Goal: Task Accomplishment & Management: Complete application form

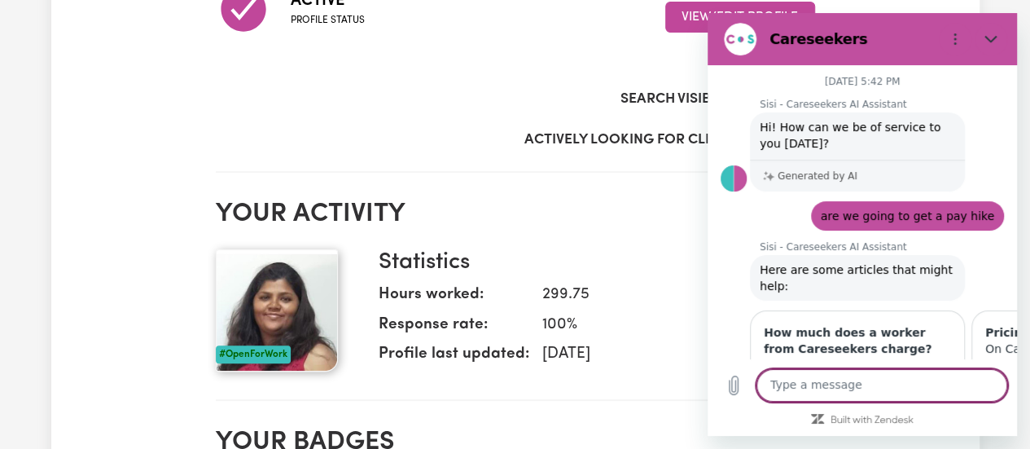
scroll to position [0, 409]
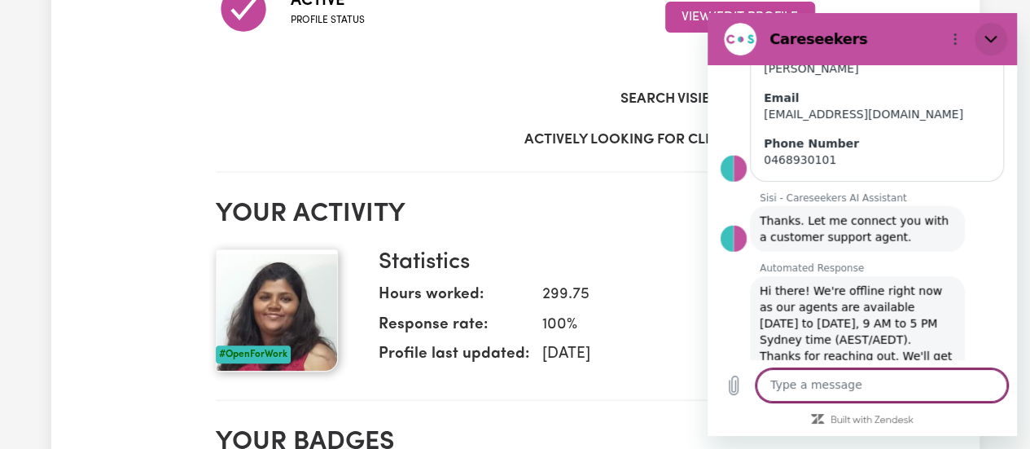
click at [999, 30] on button "Close" at bounding box center [990, 39] width 33 height 33
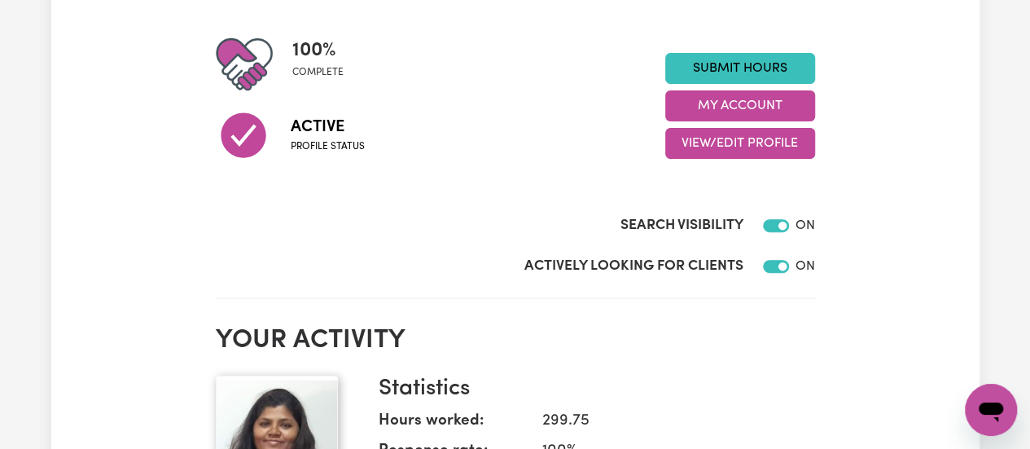
scroll to position [0, 0]
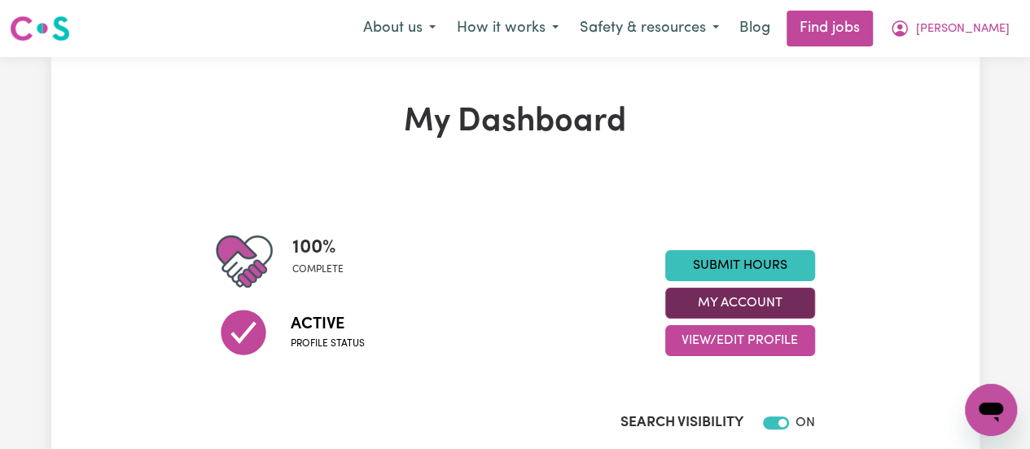
click at [754, 298] on button "My Account" at bounding box center [740, 302] width 150 height 31
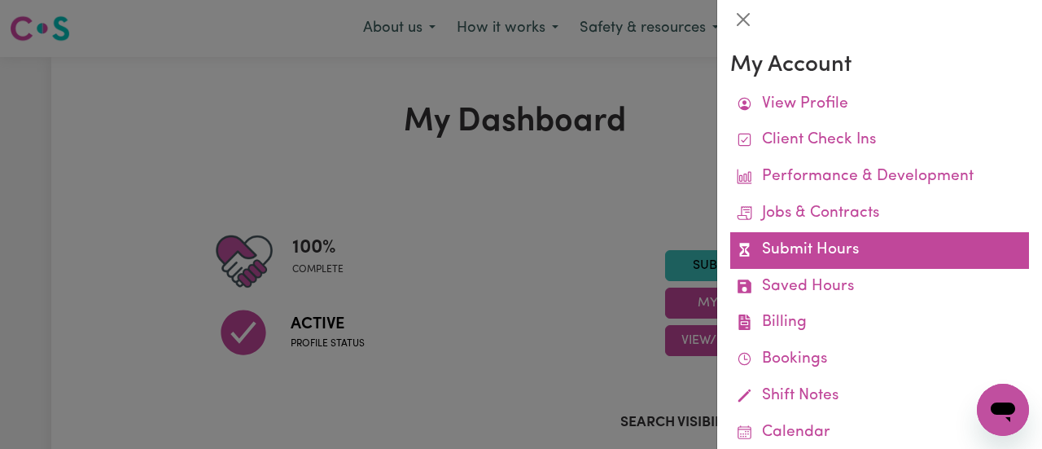
click at [836, 255] on link "Submit Hours" at bounding box center [879, 250] width 299 height 37
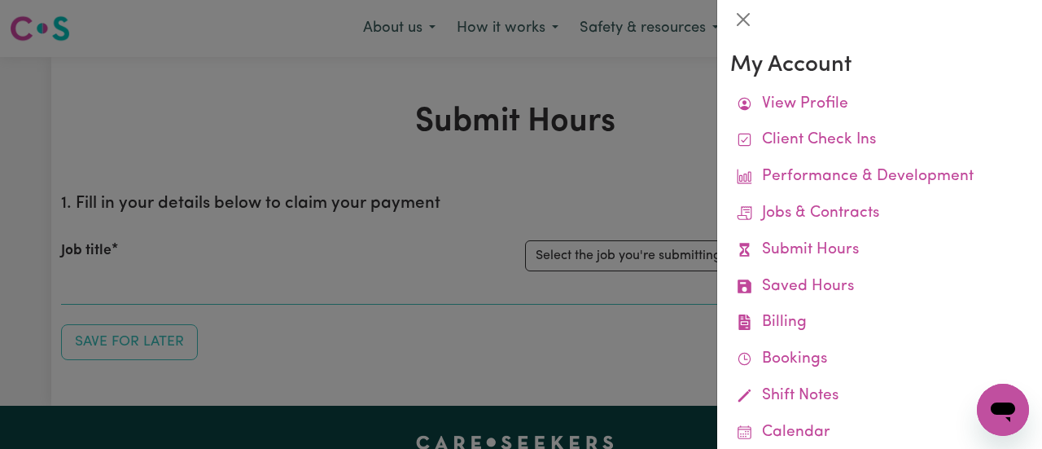
click at [619, 156] on div at bounding box center [521, 224] width 1042 height 449
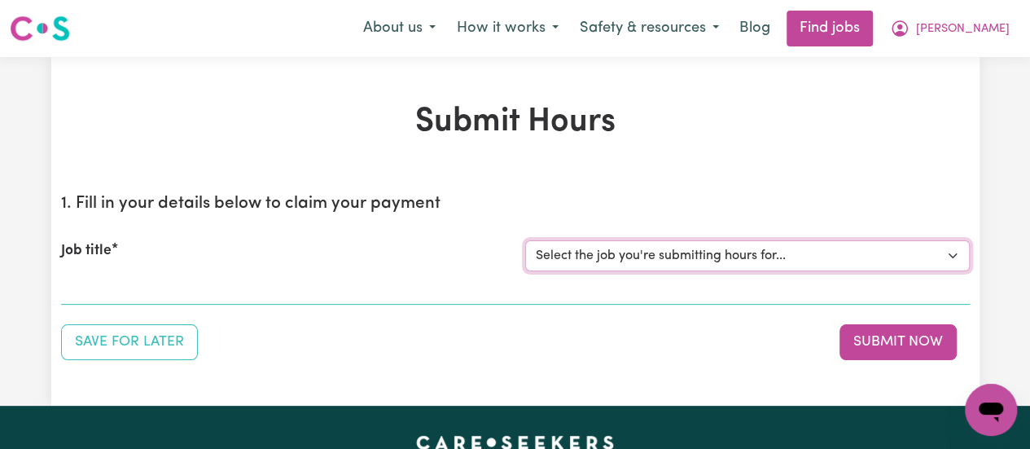
click at [804, 254] on select "Select the job you're submitting hours for... [[PERSON_NAME]] Support Worker Ne…" at bounding box center [747, 255] width 444 height 31
select select "14571"
click at [525, 240] on select "Select the job you're submitting hours for... [[PERSON_NAME]] Support Worker Ne…" at bounding box center [747, 255] width 444 height 31
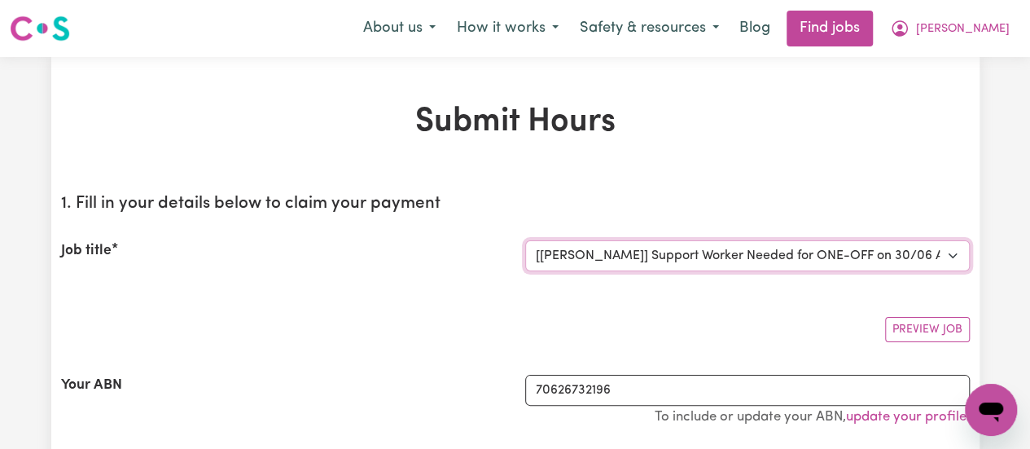
click at [864, 242] on select "Select the job you're submitting hours for... [[PERSON_NAME]] Support Worker Ne…" at bounding box center [747, 255] width 444 height 31
click at [602, 266] on select "Select the job you're submitting hours for... [[PERSON_NAME]] Support Worker Ne…" at bounding box center [747, 255] width 444 height 31
click at [611, 279] on div "Job title Select the job you're submitting hours for... [[PERSON_NAME]] Support…" at bounding box center [515, 256] width 908 height 70
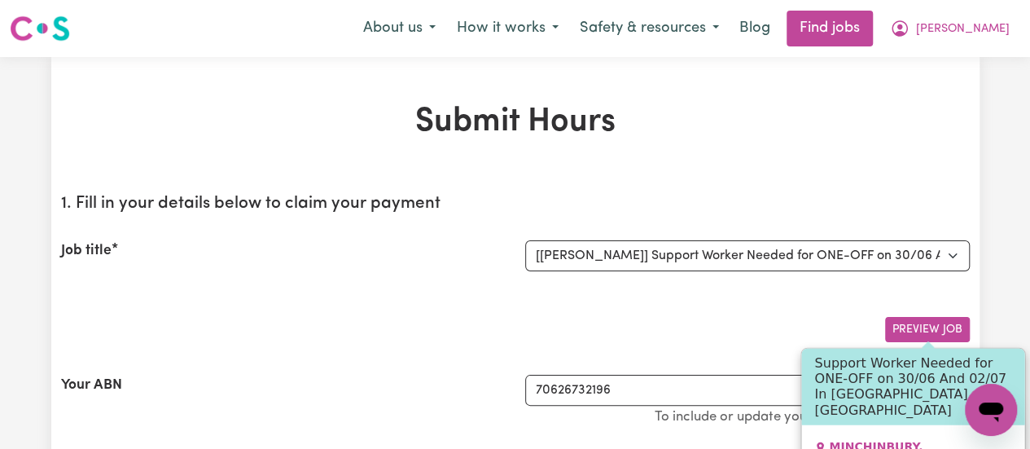
click at [947, 330] on button "Preview Job" at bounding box center [927, 329] width 85 height 25
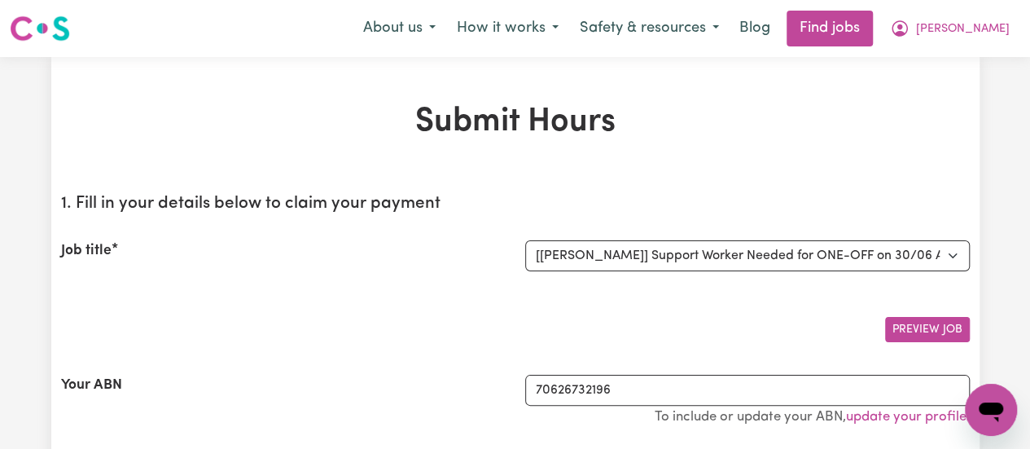
click at [947, 330] on button "Preview Job" at bounding box center [927, 329] width 85 height 25
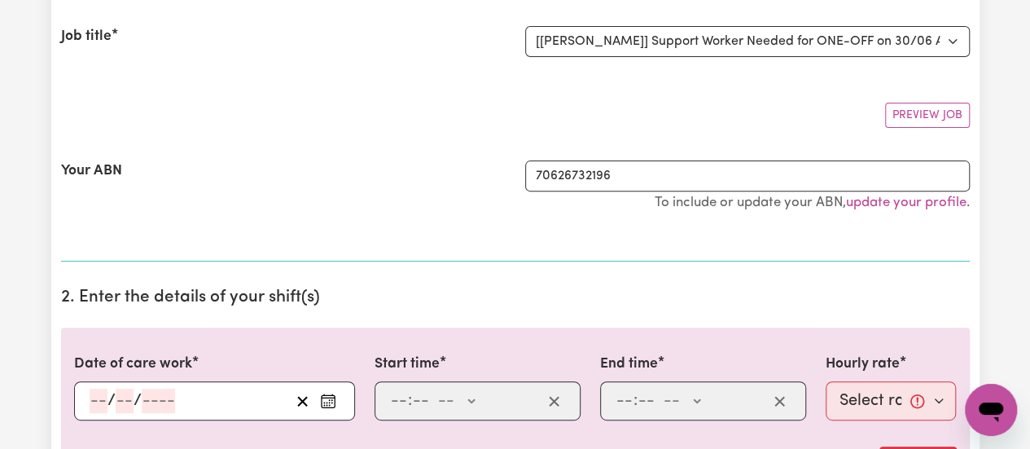
scroll to position [218, 0]
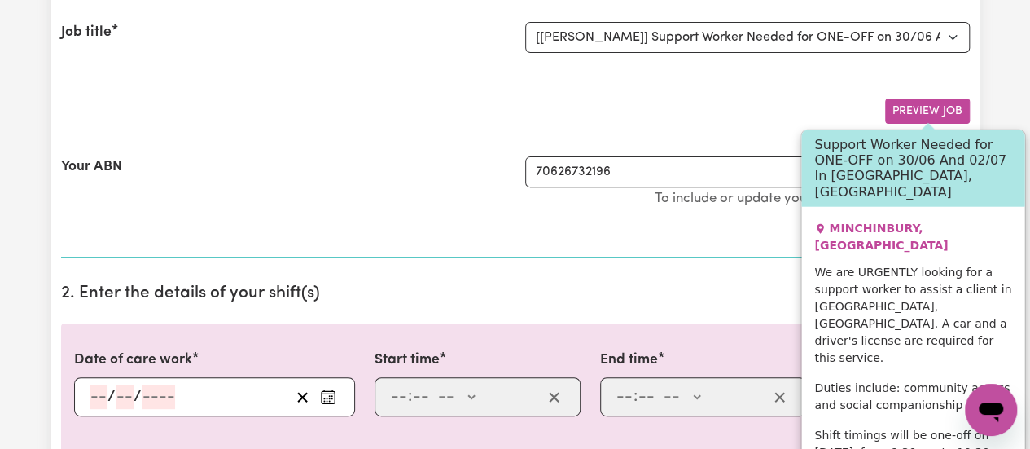
click at [934, 109] on button "Preview Job" at bounding box center [927, 110] width 85 height 25
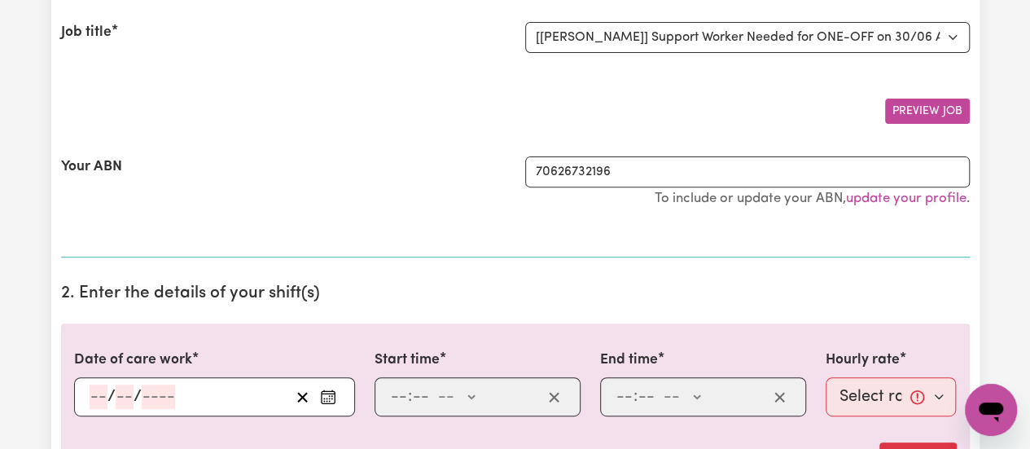
click at [934, 109] on button "Preview Job" at bounding box center [927, 110] width 85 height 25
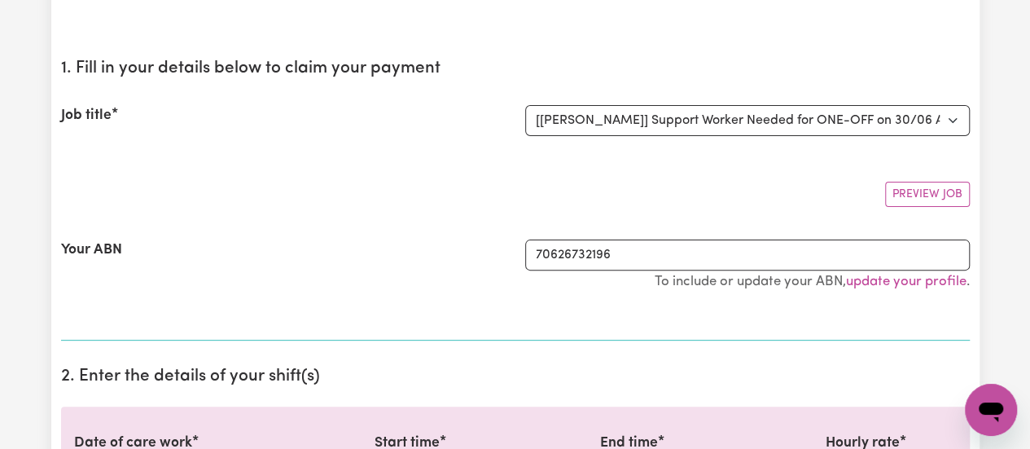
scroll to position [0, 0]
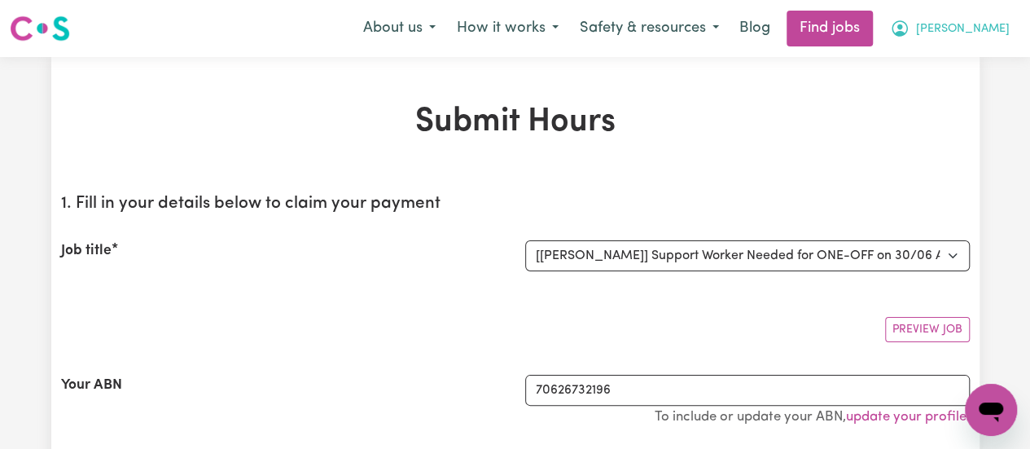
click at [982, 27] on span "[PERSON_NAME]" at bounding box center [963, 29] width 94 height 18
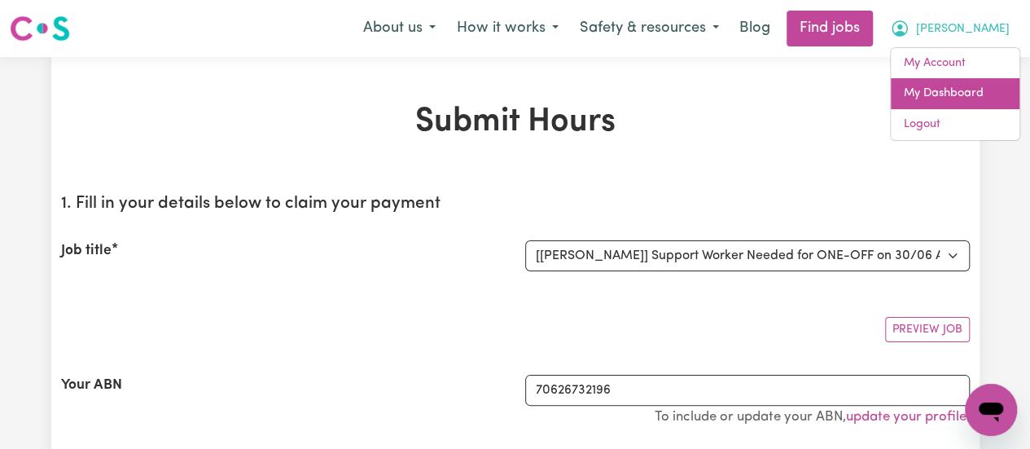
click at [929, 84] on link "My Dashboard" at bounding box center [955, 93] width 129 height 31
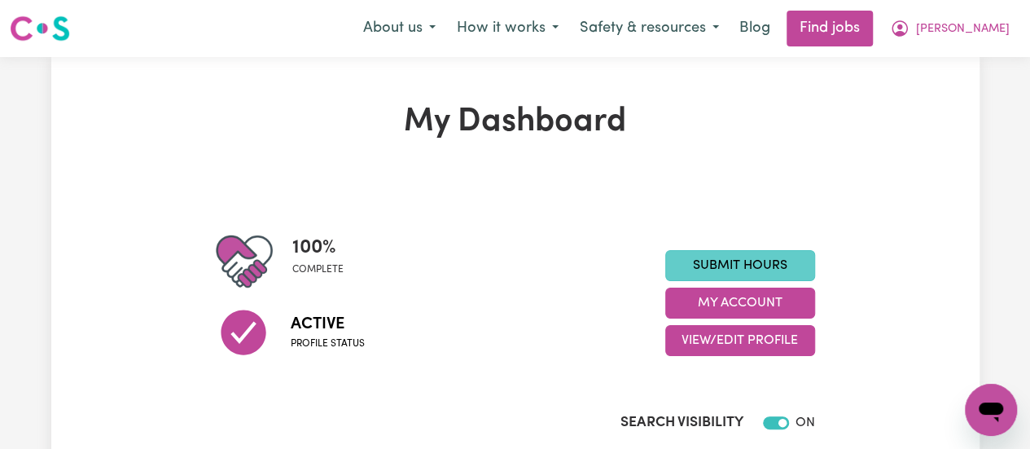
click at [738, 263] on link "Submit Hours" at bounding box center [740, 265] width 150 height 31
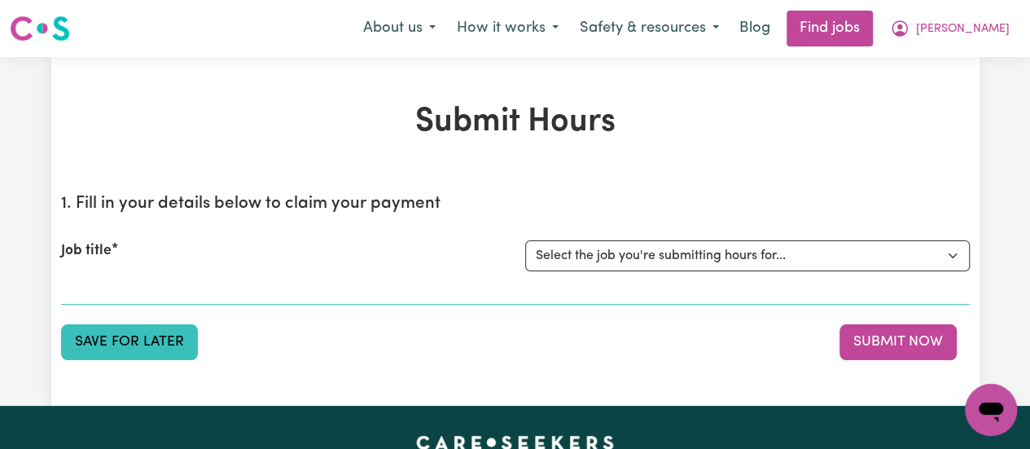
click at [141, 324] on button "Save for Later" at bounding box center [129, 342] width 137 height 36
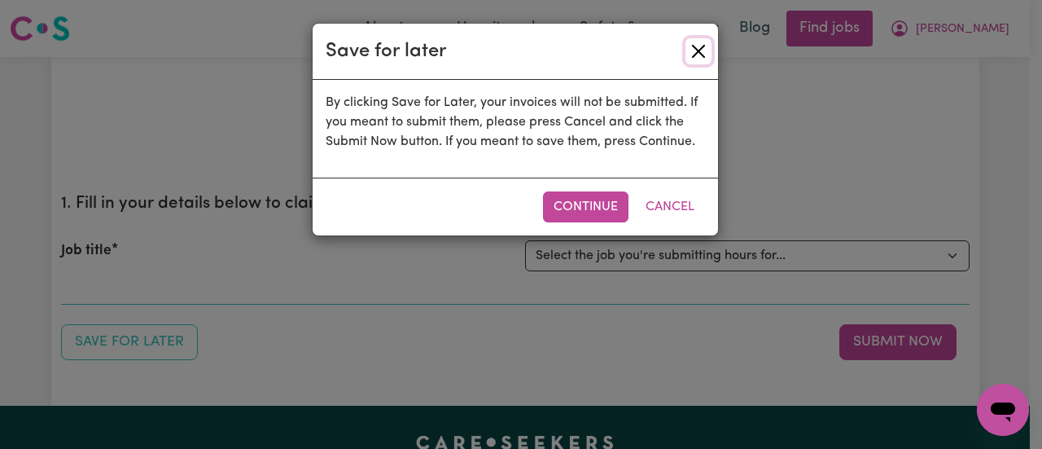
click at [703, 45] on button "Close" at bounding box center [698, 51] width 26 height 26
